Goal: Check status

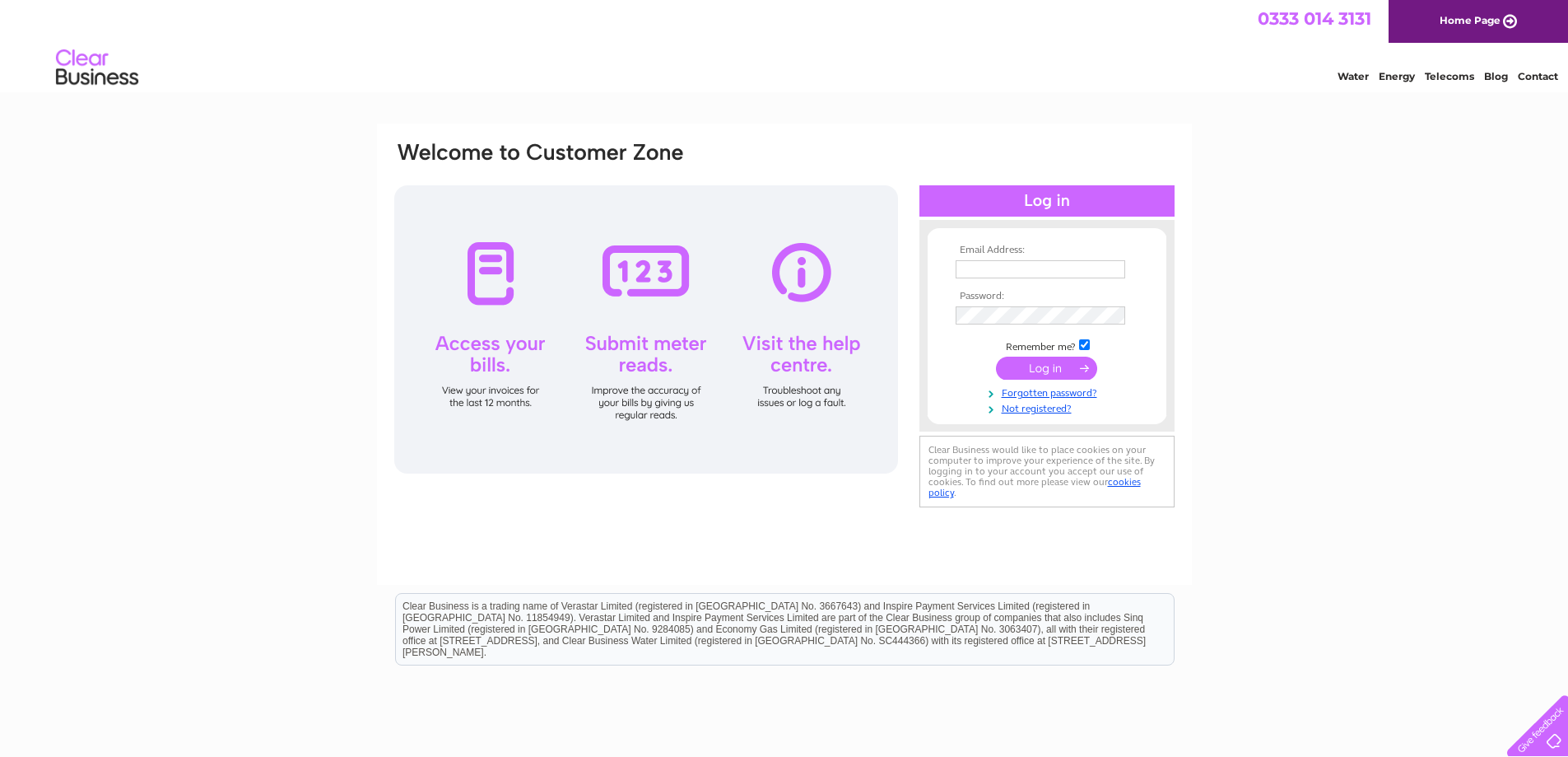
type input "highvennel@yahoo.com"
click at [1049, 362] on input "submit" at bounding box center [1046, 368] width 101 height 23
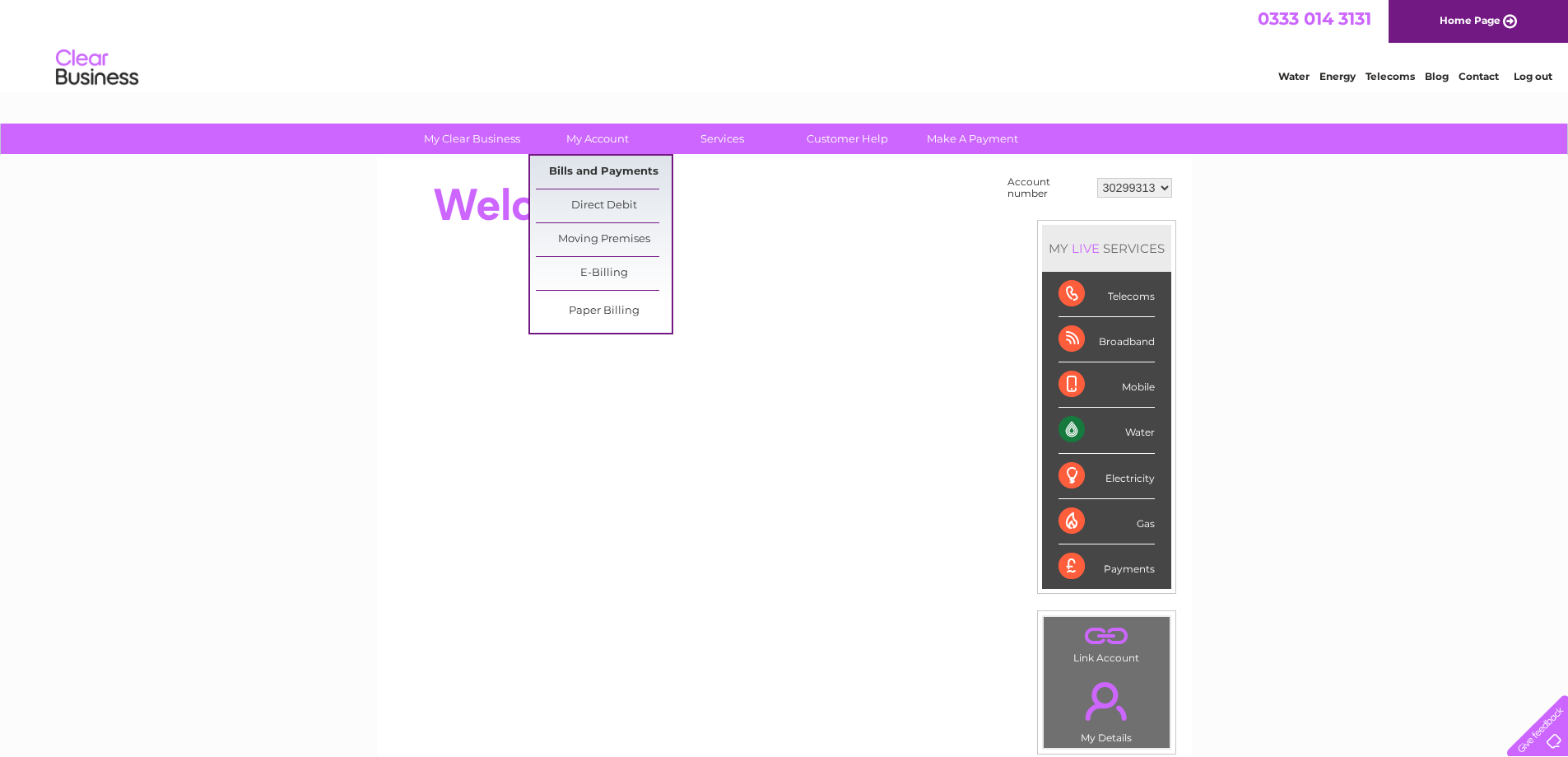
click at [612, 171] on link "Bills and Payments" at bounding box center [603, 172] width 136 height 33
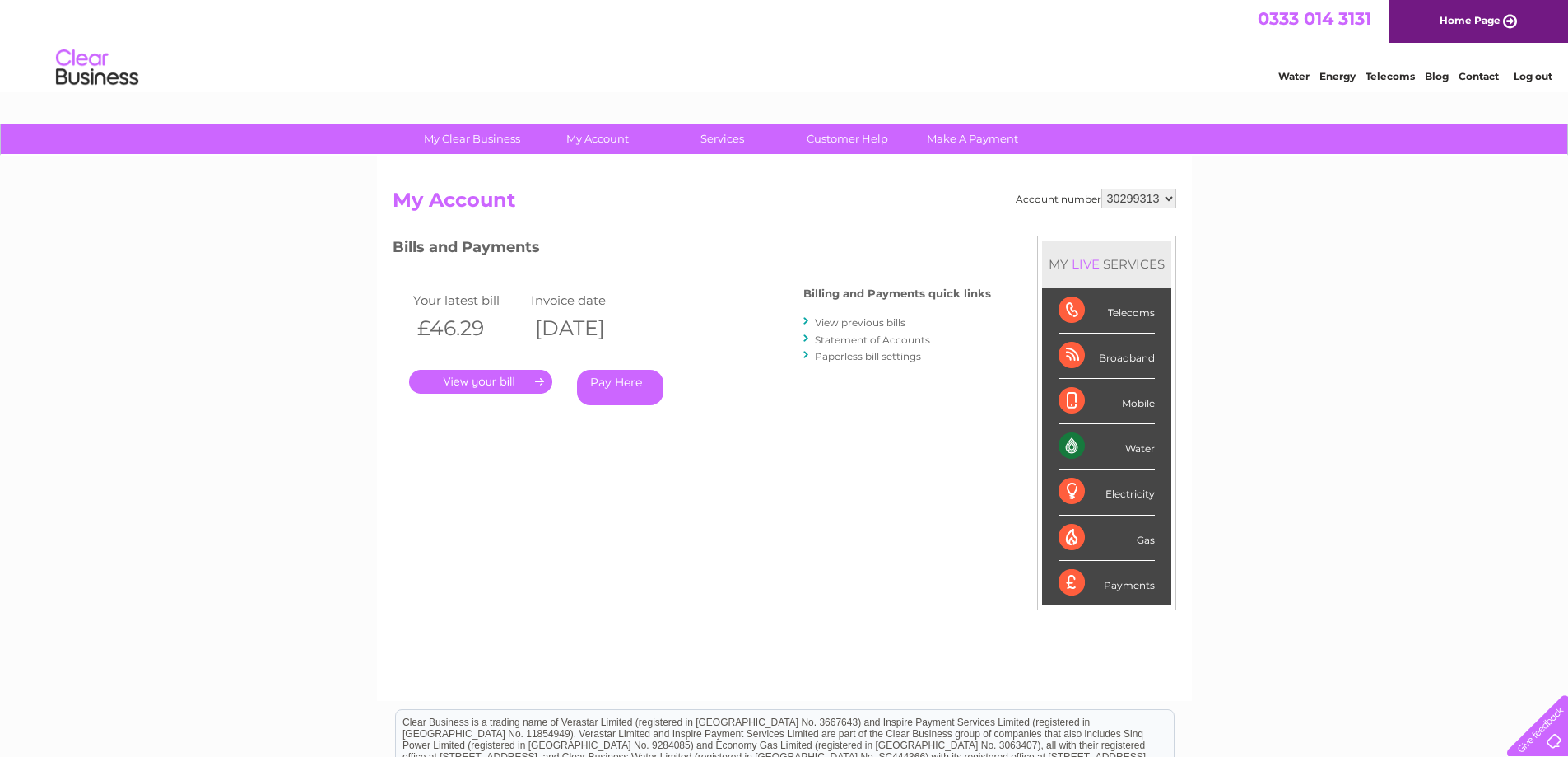
click at [480, 383] on link "." at bounding box center [481, 382] width 143 height 24
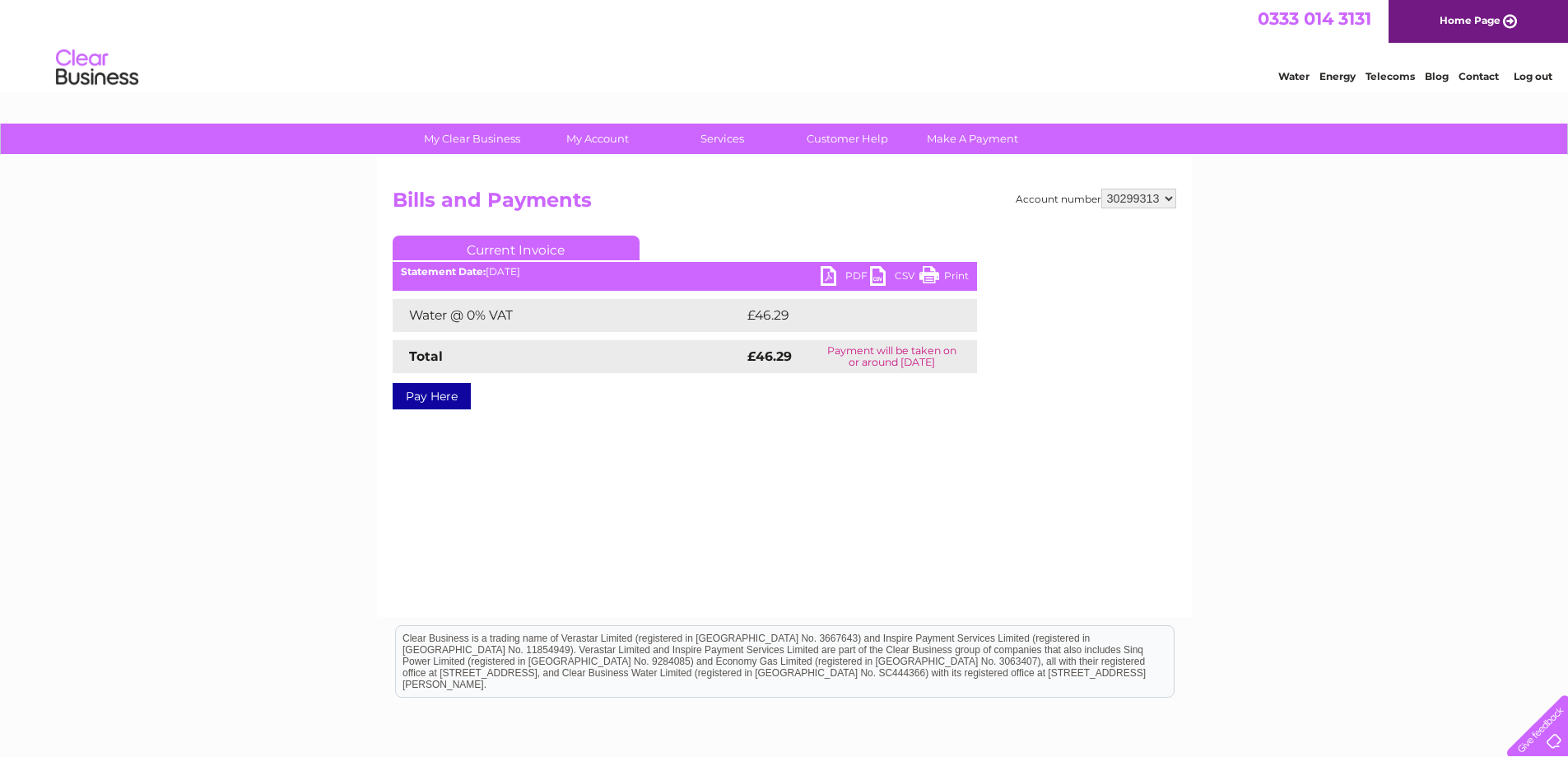
click at [824, 271] on link "PDF" at bounding box center [845, 278] width 50 height 24
